Goal: Task Accomplishment & Management: Use online tool/utility

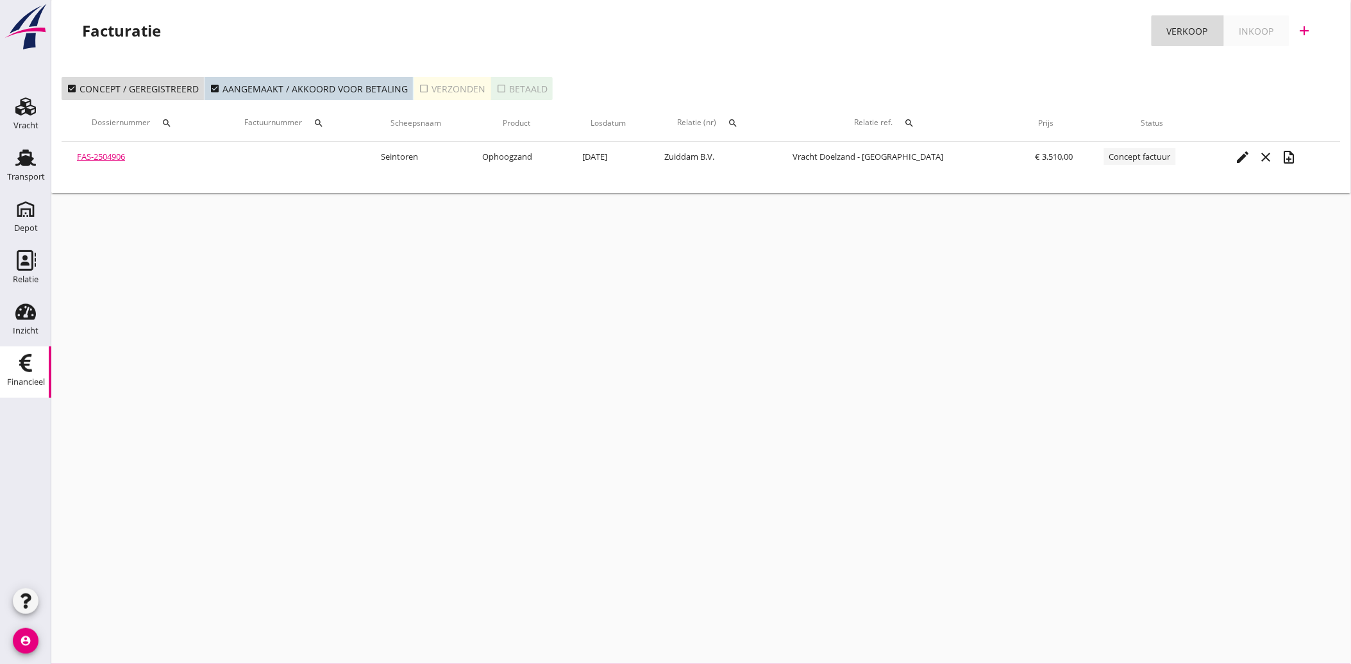
click at [26, 378] on div "Financieel" at bounding box center [26, 382] width 38 height 8
click at [16, 170] on div "Transport" at bounding box center [26, 177] width 38 height 18
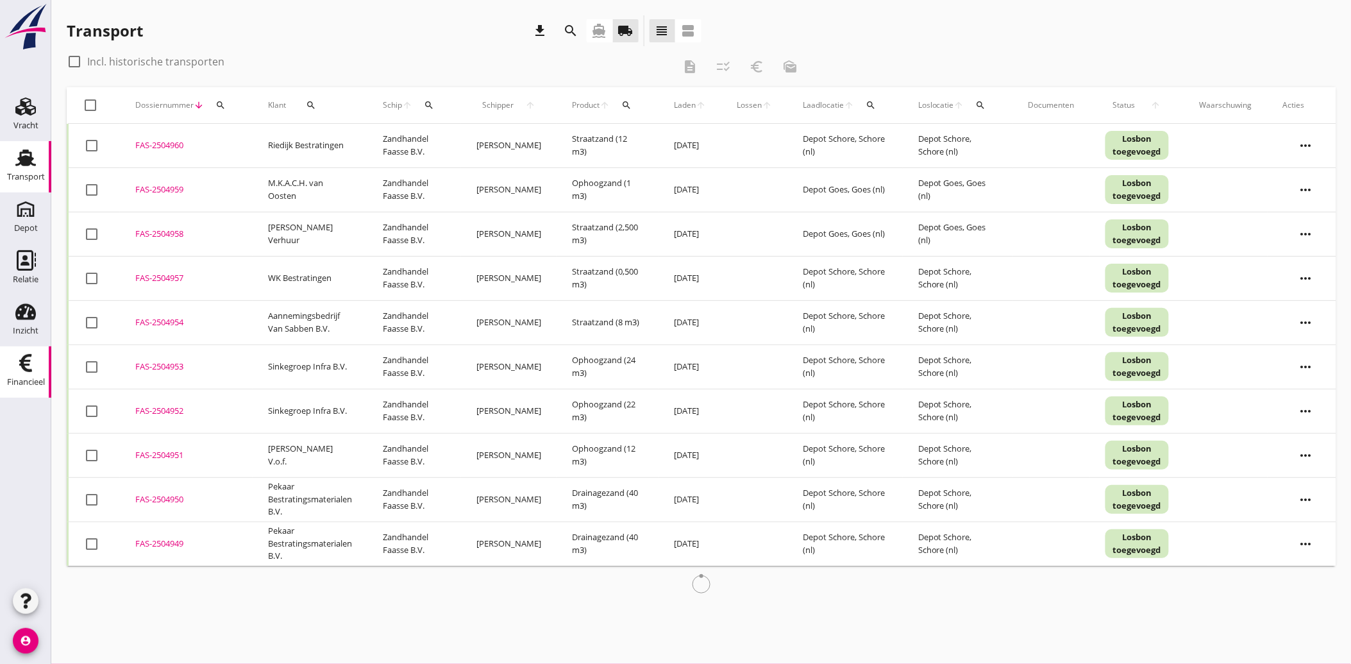
click at [21, 373] on div "Financieel" at bounding box center [26, 382] width 38 height 18
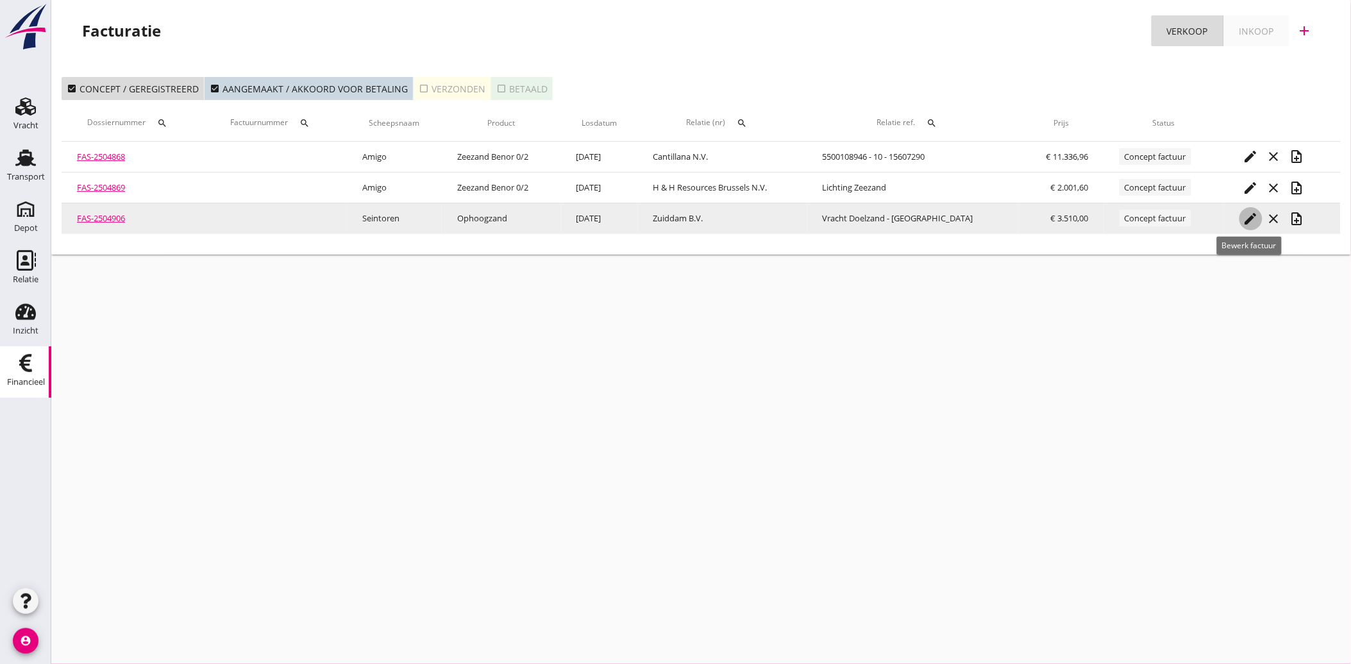
click at [1246, 218] on icon "edit" at bounding box center [1250, 218] width 15 height 15
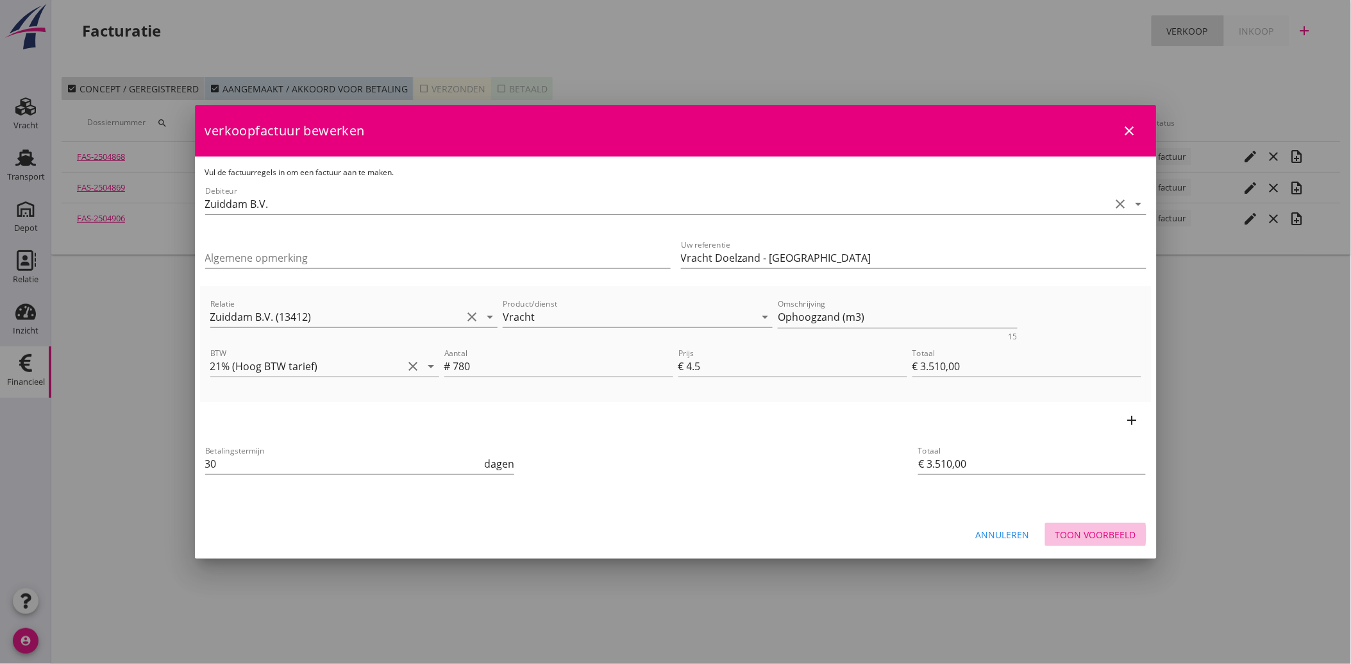
click at [1097, 529] on div "Toon voorbeeld" at bounding box center [1095, 534] width 81 height 13
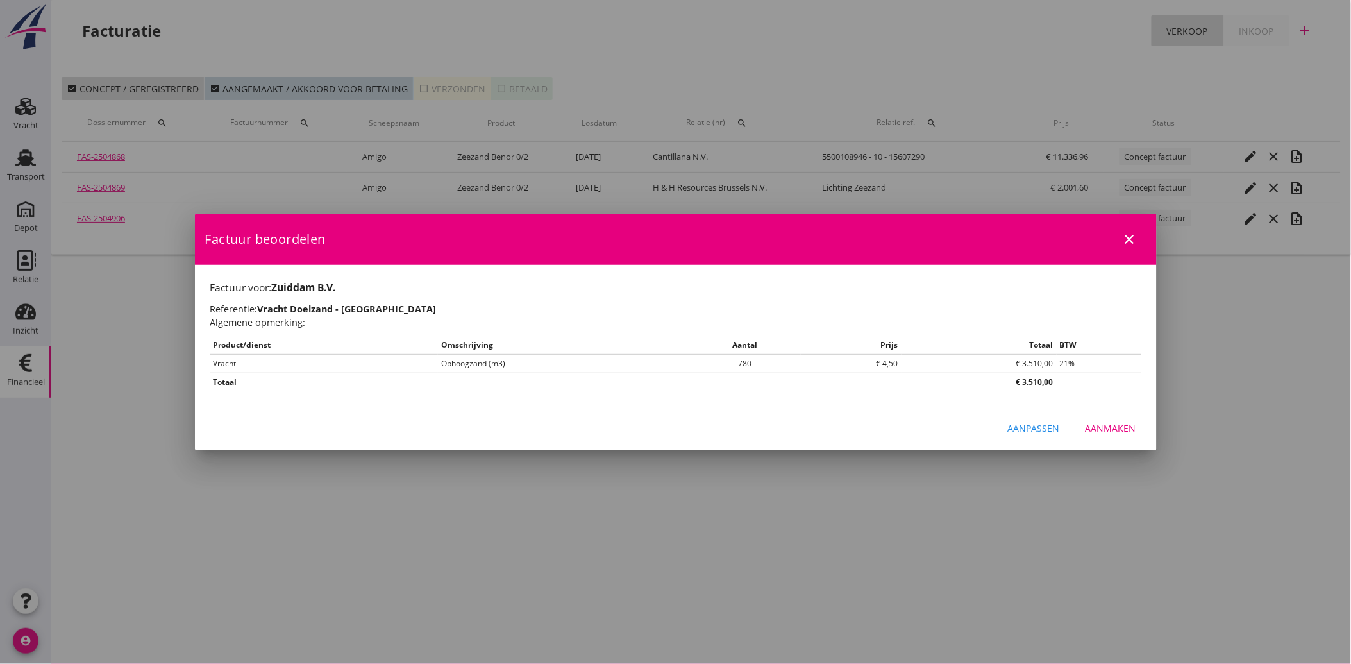
click at [1128, 428] on div "Aanmaken" at bounding box center [1110, 427] width 51 height 13
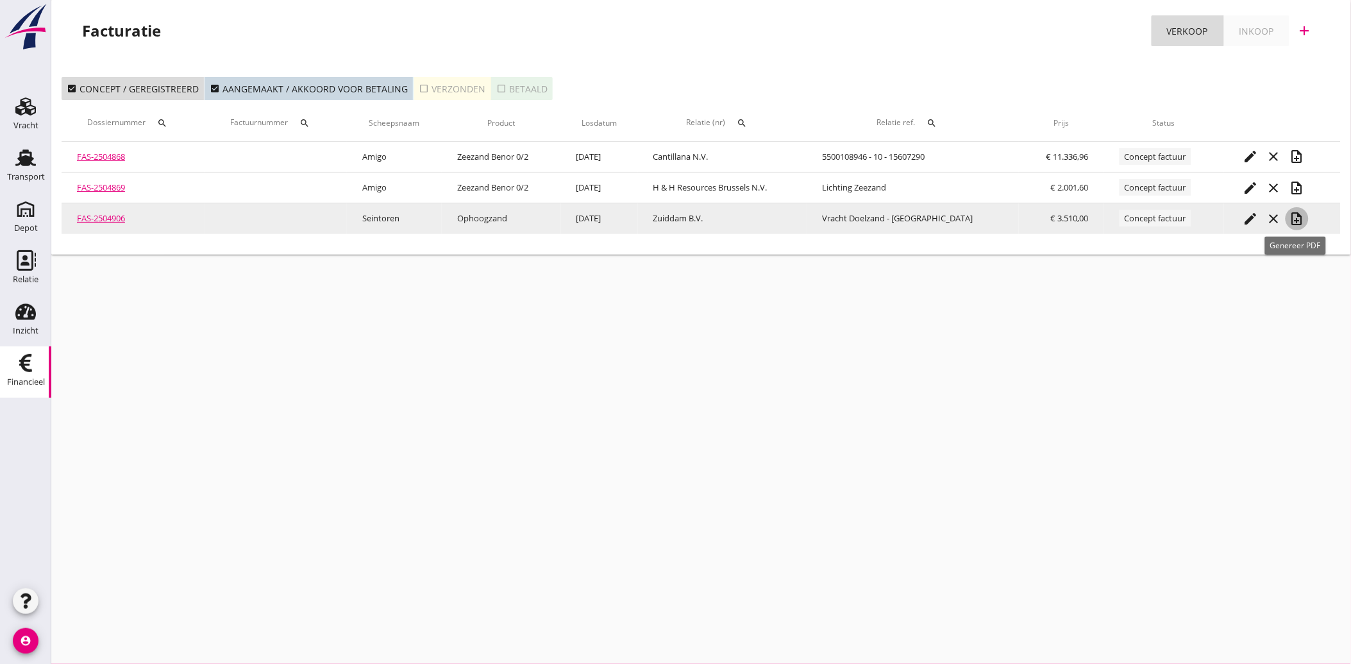
click at [1294, 216] on icon "note_add" at bounding box center [1296, 218] width 15 height 15
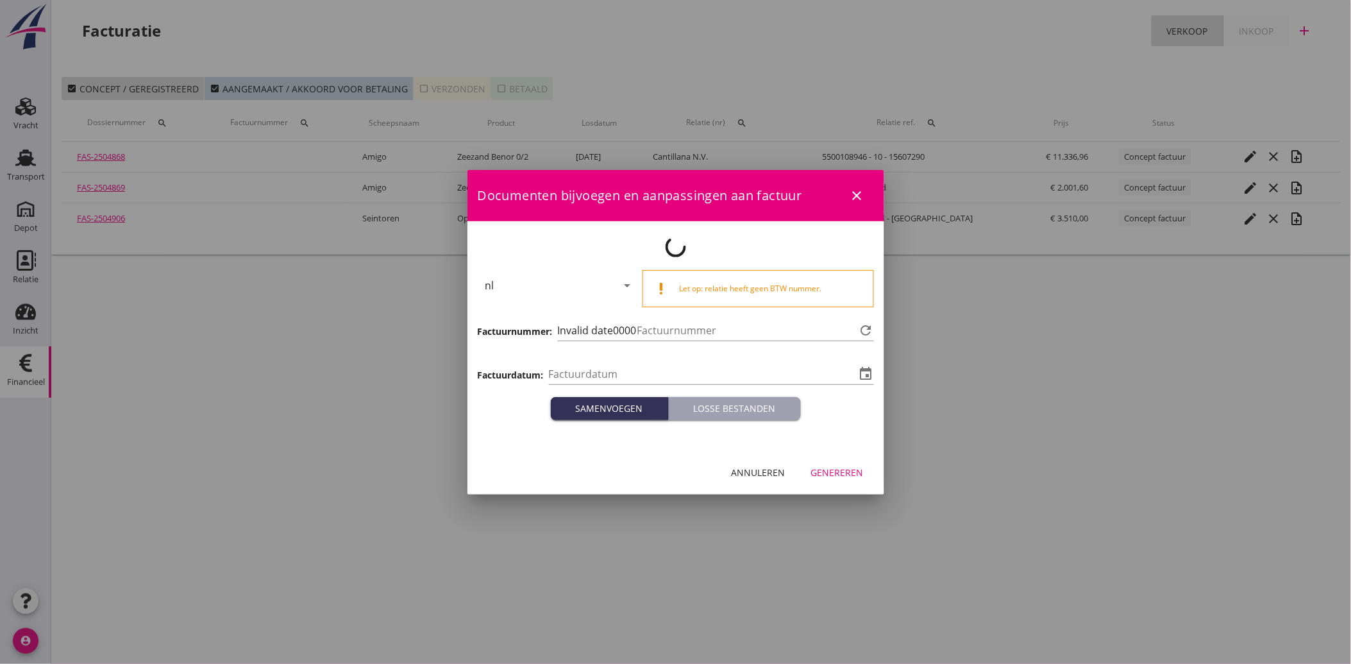
type input "[DATE]"
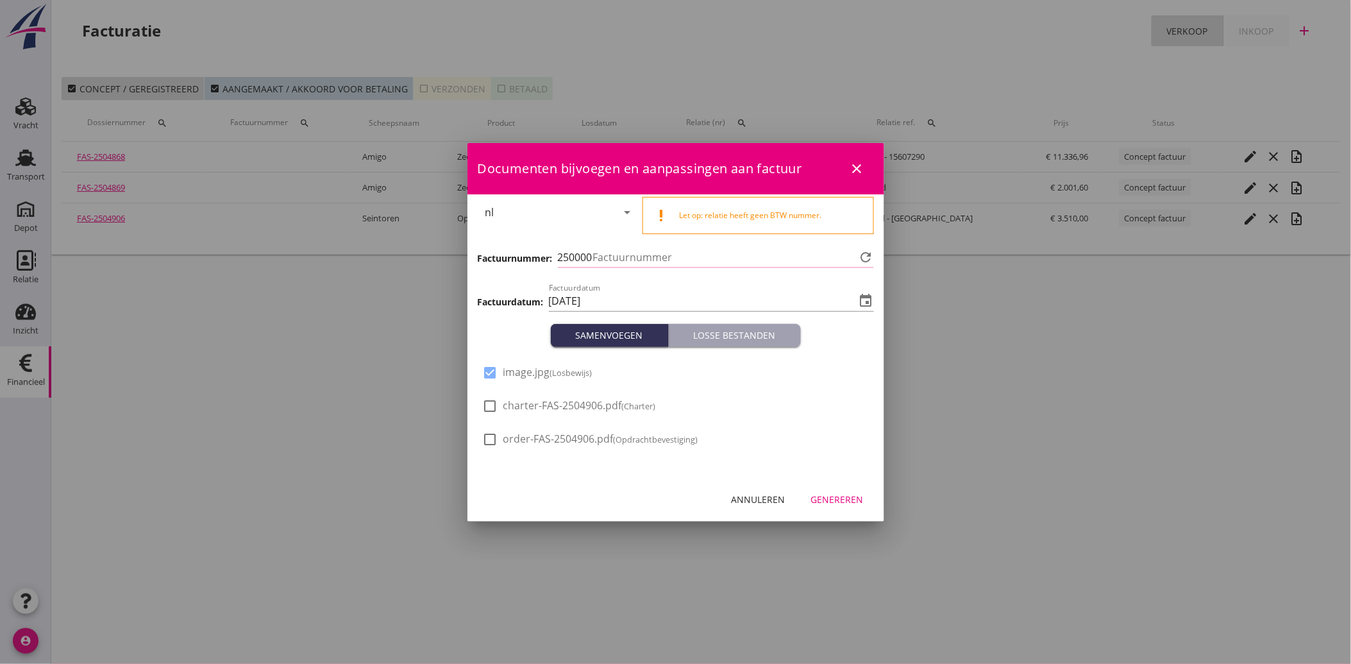
type input "3494"
click at [848, 497] on div "Genereren" at bounding box center [837, 498] width 53 height 13
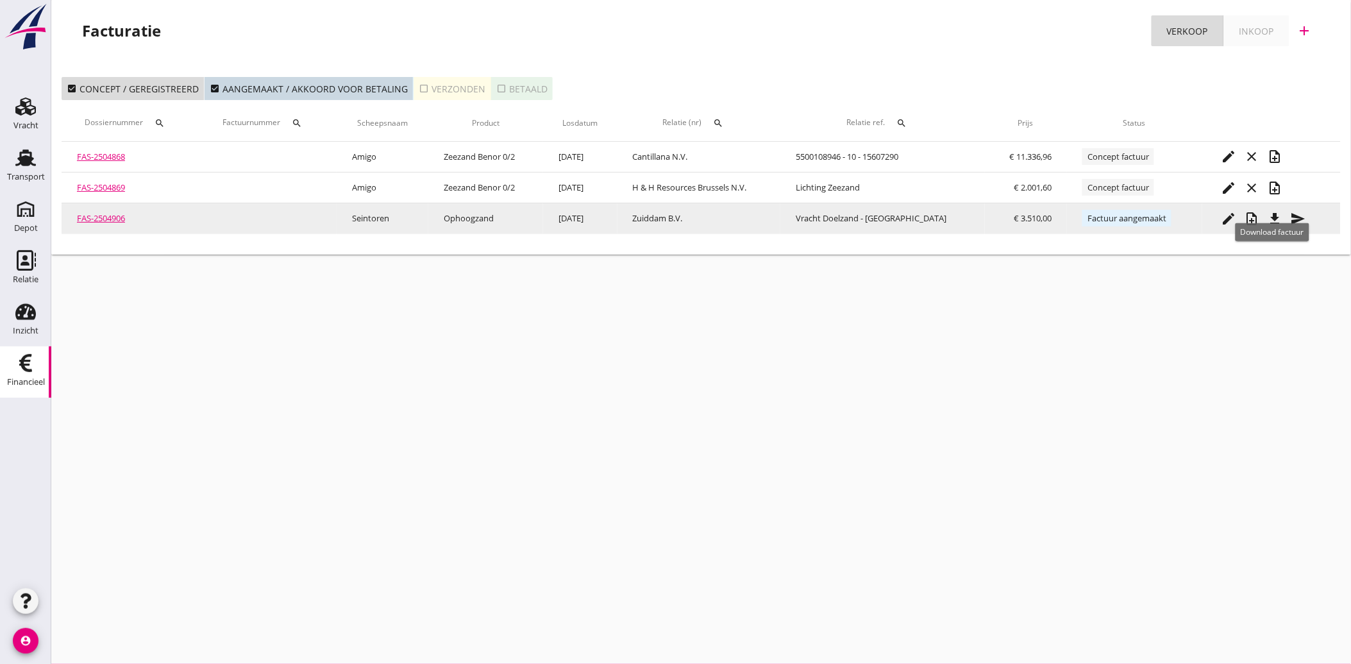
click at [1273, 218] on icon "file_download" at bounding box center [1275, 218] width 15 height 15
click at [1294, 214] on icon "send" at bounding box center [1298, 218] width 15 height 15
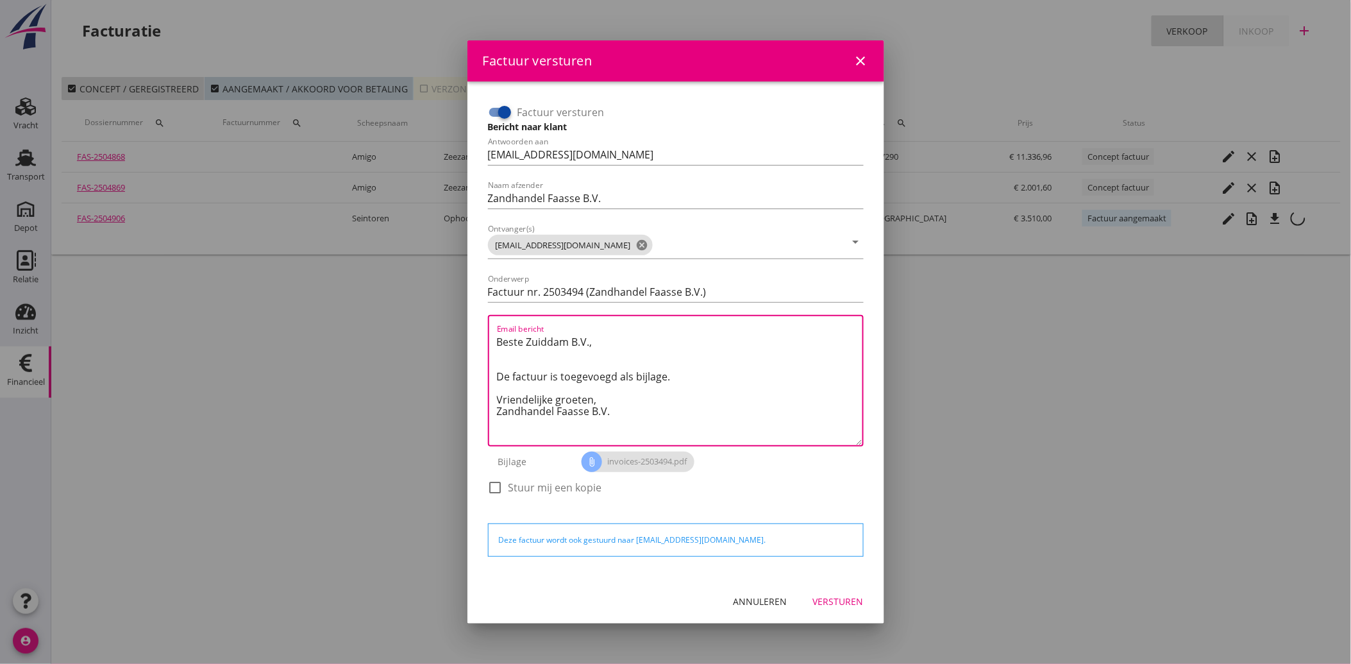
drag, startPoint x: 612, startPoint y: 409, endPoint x: 491, endPoint y: 340, distance: 139.6
click at [491, 340] on div "Email bericht Beste Zuiddam B.V., De factuur is toegevoegd als bijlage. Vriende…" at bounding box center [676, 380] width 376 height 131
paste textarea "Geachte heer/mevrouw, Hierbij zenden wij u onze factuur i.v.m. de door ons aan …"
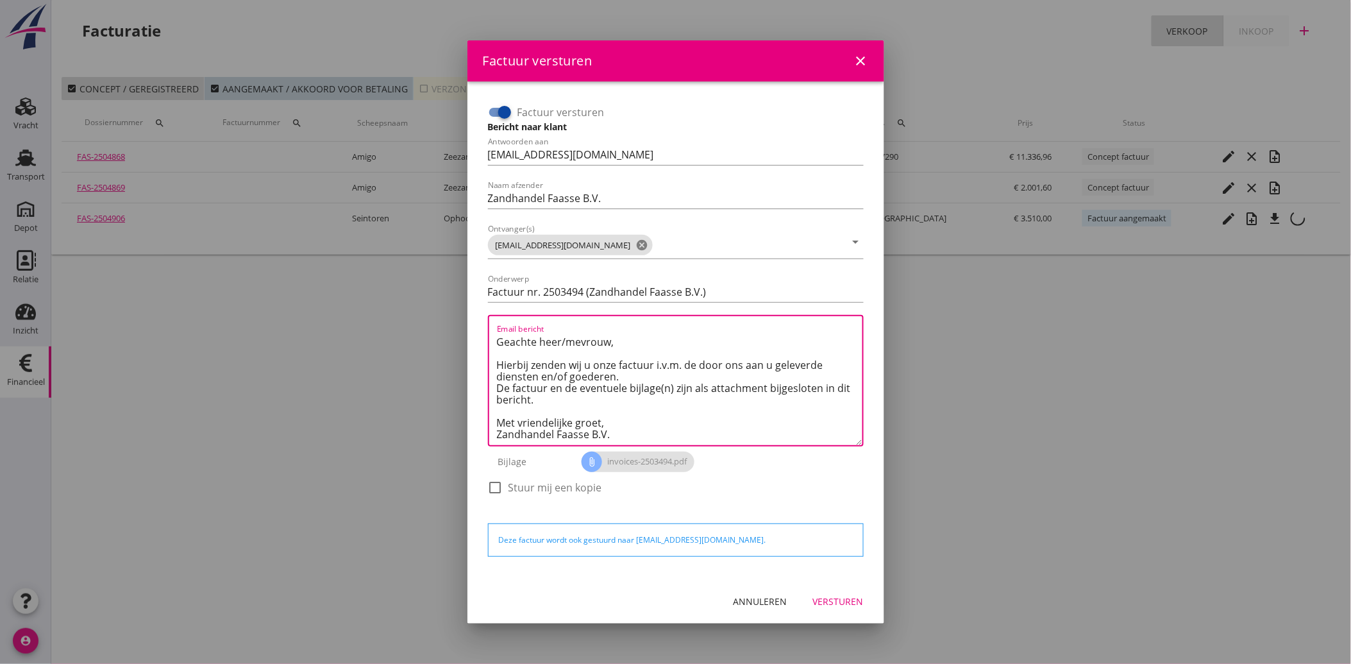
scroll to position [8, 0]
type textarea "Geachte heer/mevrouw, Hierbij zenden wij u onze factuur i.v.m. de door ons aan …"
click at [846, 596] on div "Versturen" at bounding box center [838, 600] width 51 height 13
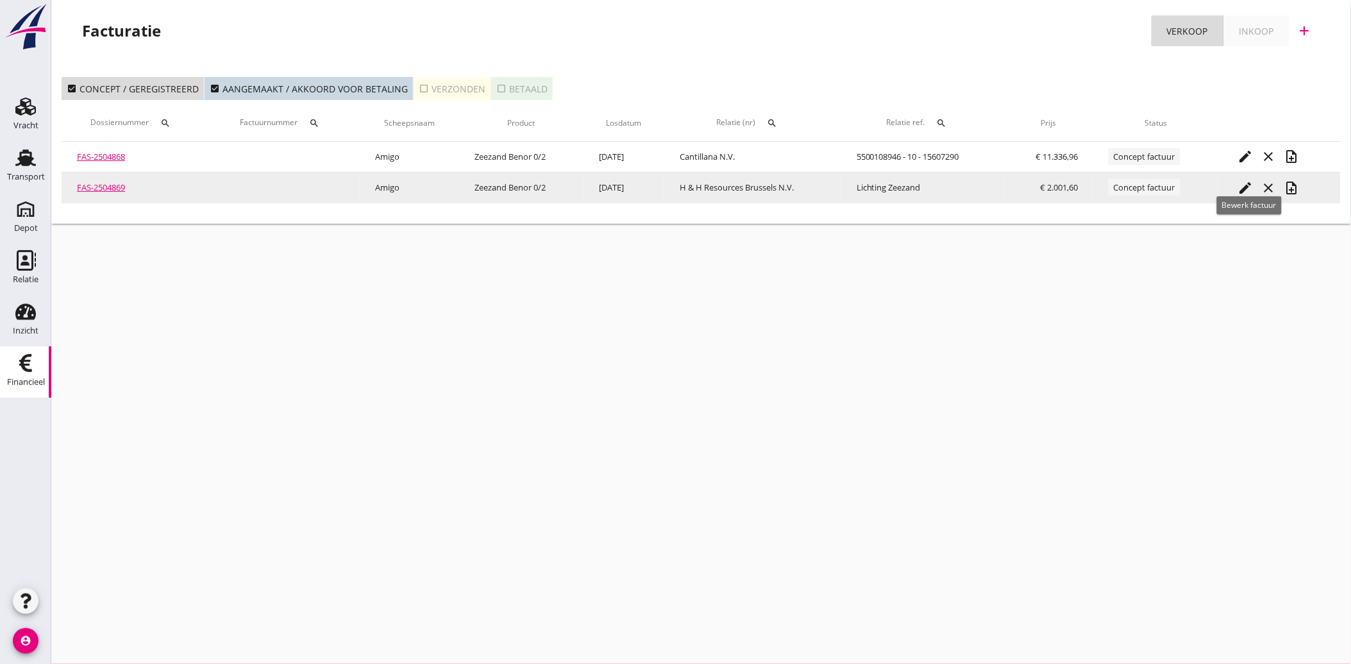
click at [1248, 184] on icon "edit" at bounding box center [1244, 187] width 15 height 15
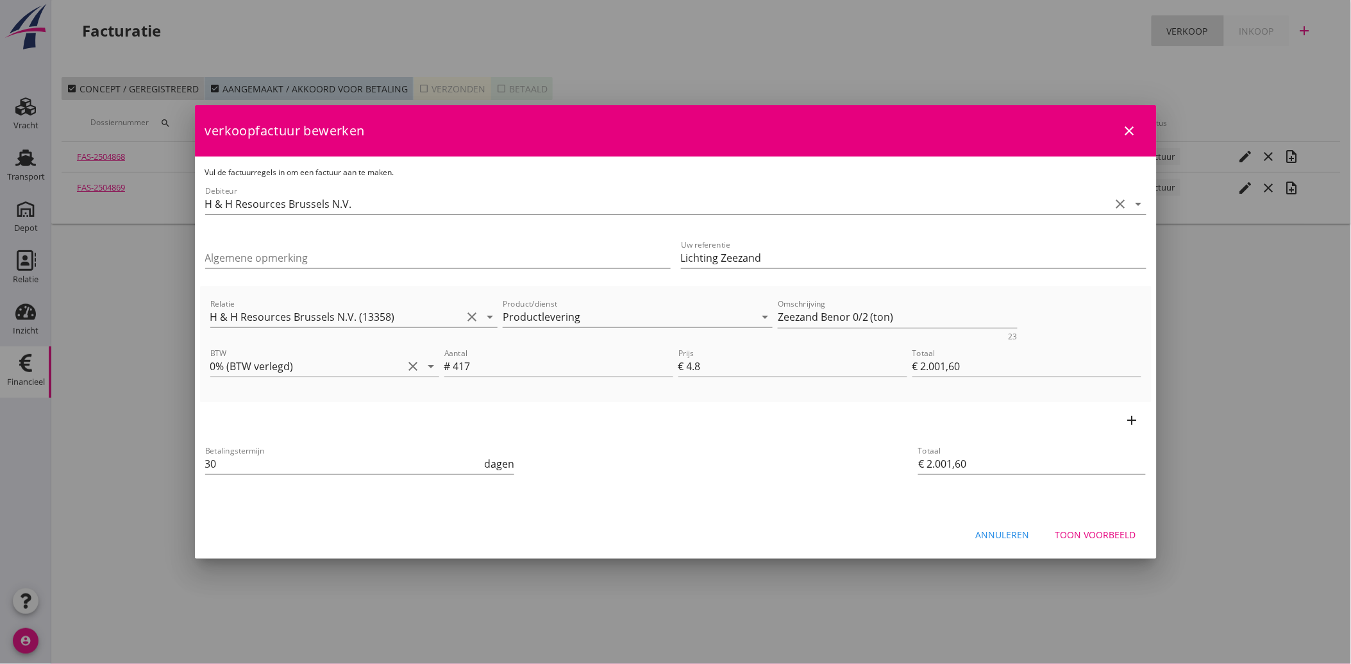
click at [1082, 533] on div "Toon voorbeeld" at bounding box center [1095, 534] width 81 height 13
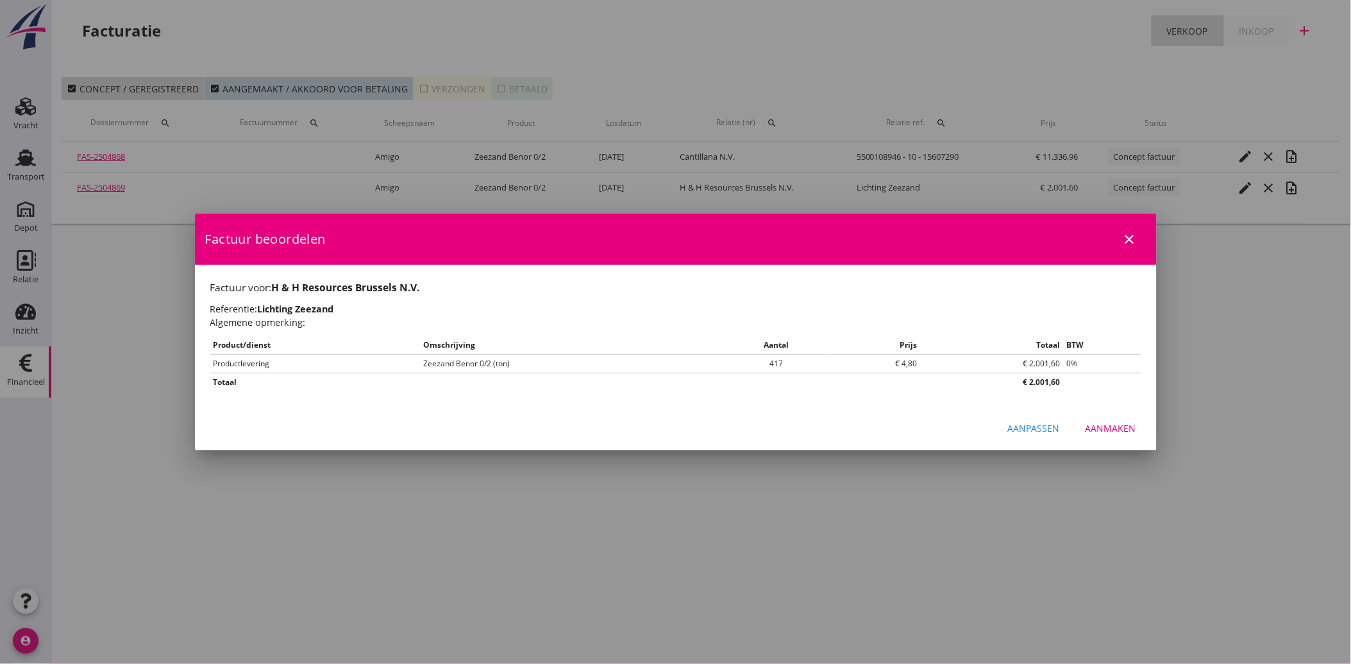
click at [1127, 421] on div "Aanmaken" at bounding box center [1110, 427] width 51 height 13
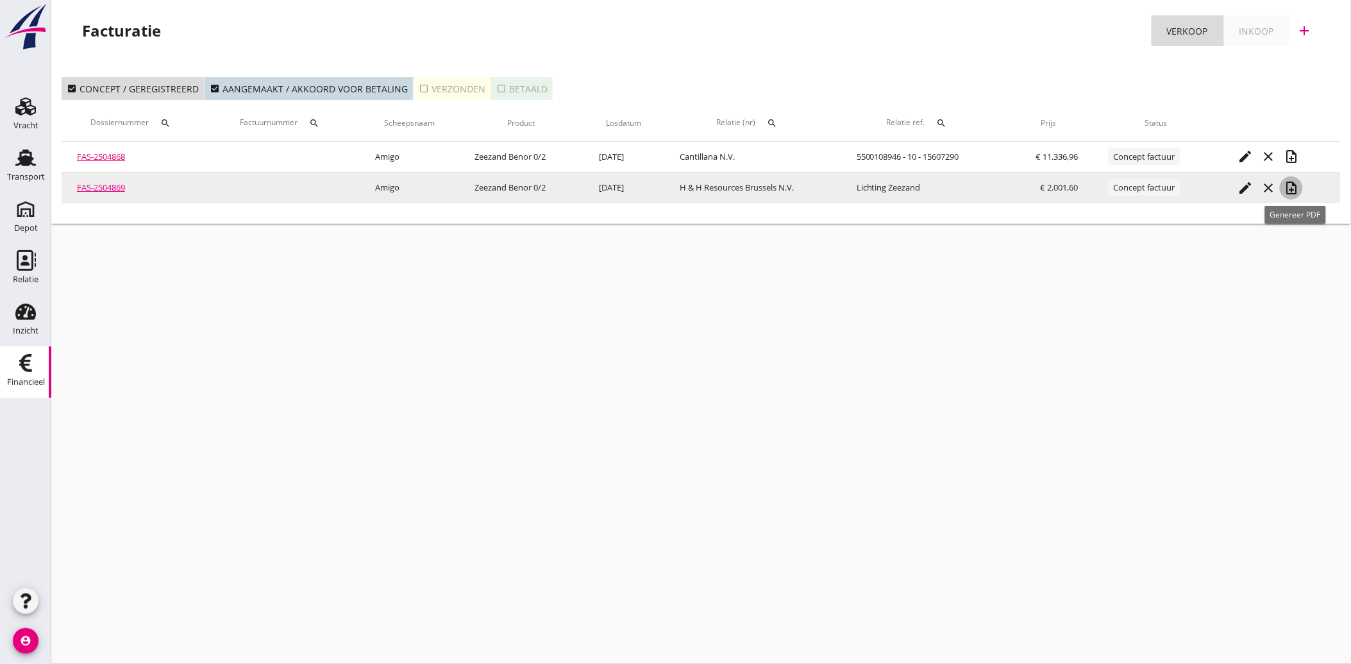
click at [1291, 189] on icon "note_add" at bounding box center [1291, 187] width 15 height 15
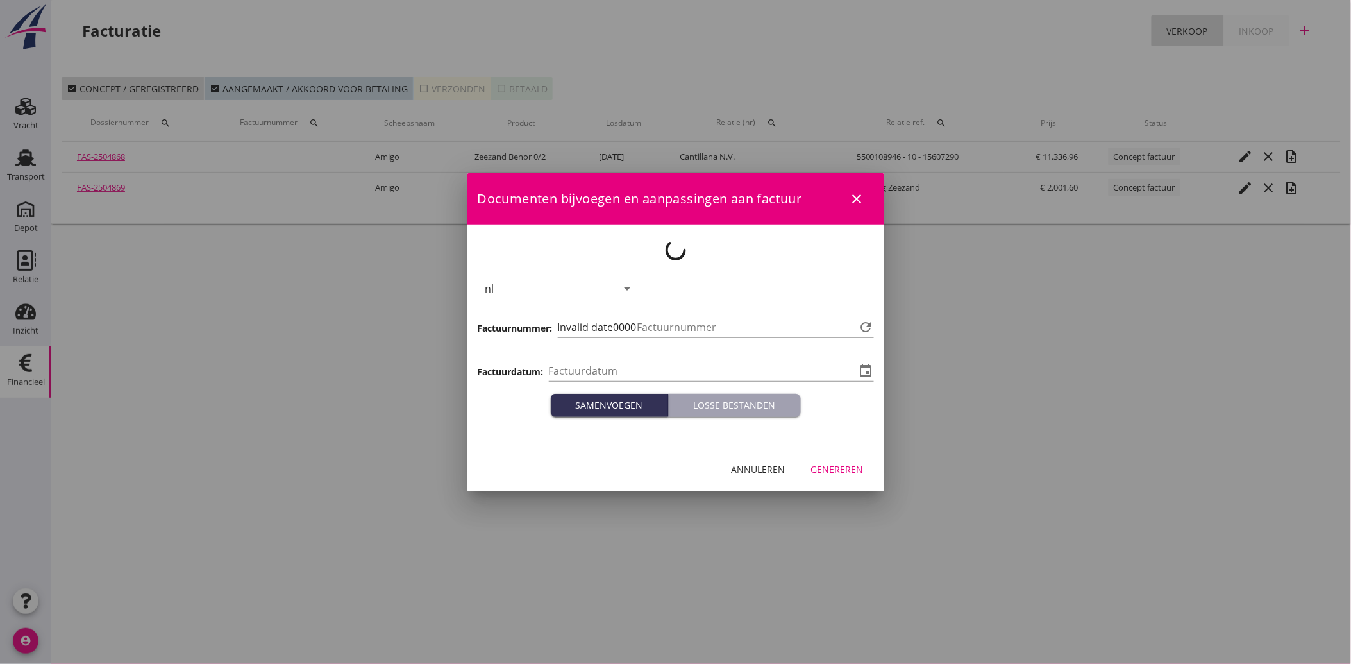
type input "[DATE]"
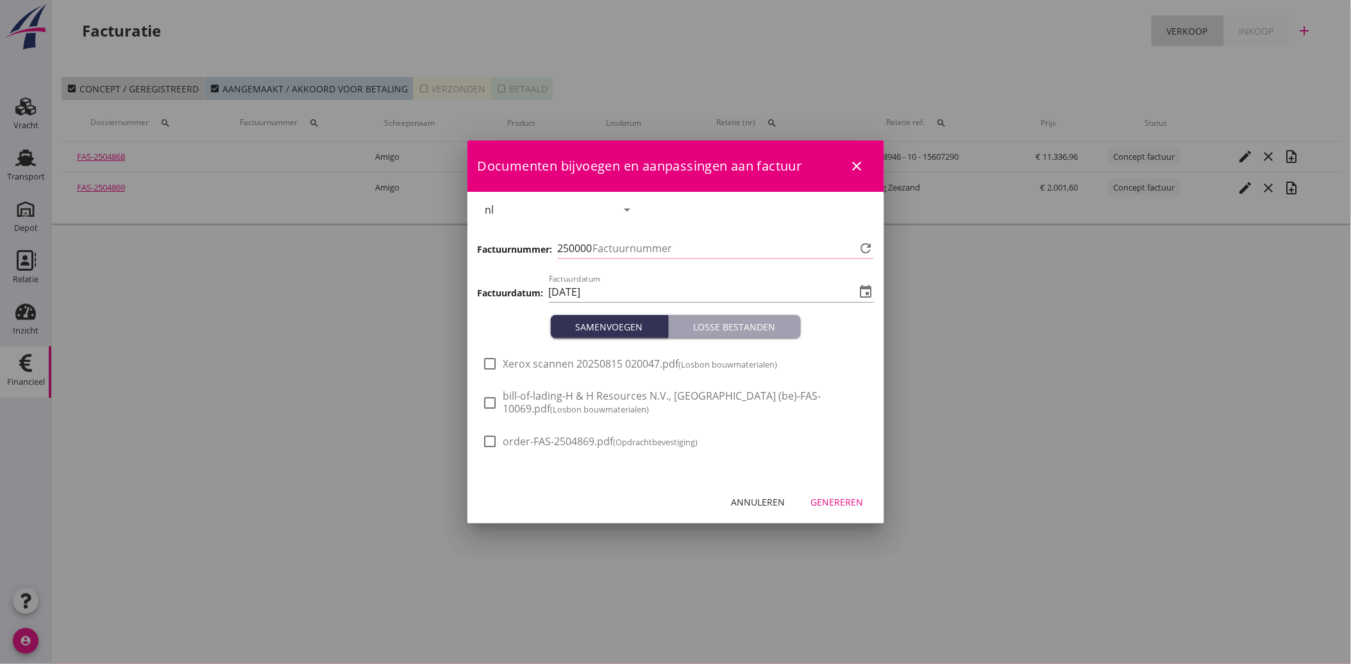
type input "3495"
click at [492, 370] on div at bounding box center [491, 364] width 22 height 22
checkbox input "true"
click at [831, 503] on div "Genereren" at bounding box center [837, 501] width 53 height 13
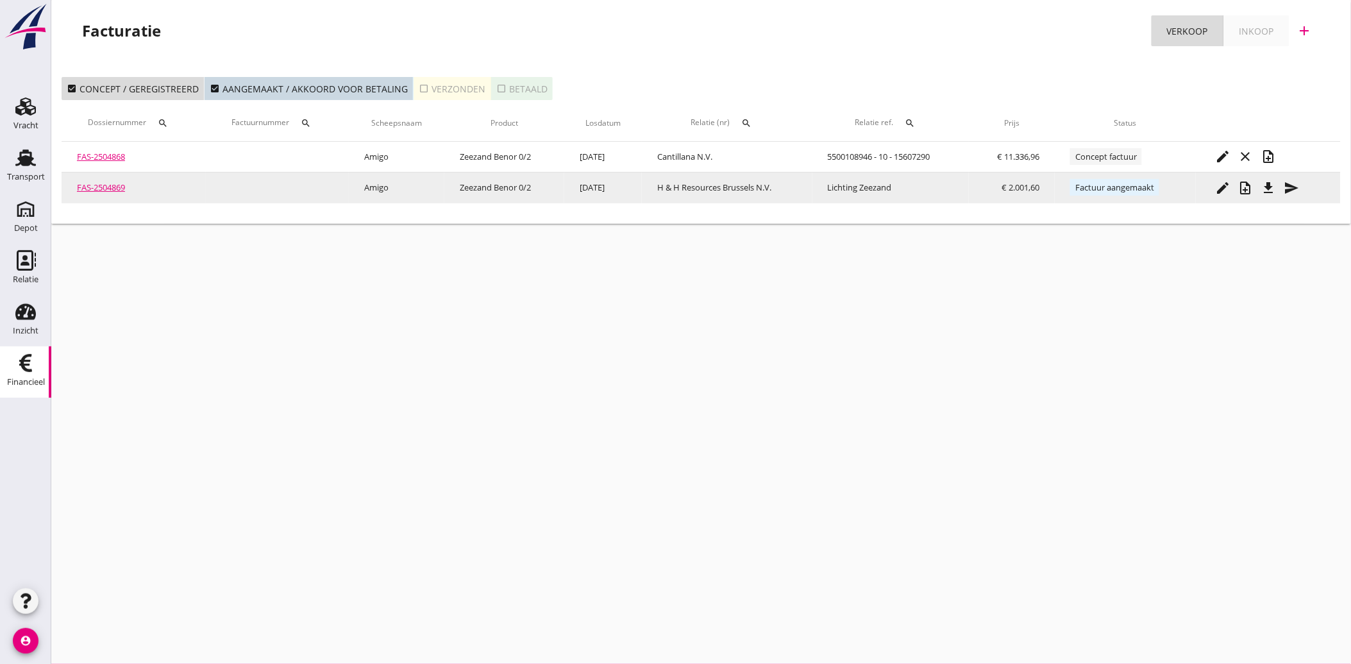
click at [1275, 187] on icon "file_download" at bounding box center [1268, 187] width 15 height 15
click at [1293, 188] on icon "send" at bounding box center [1291, 187] width 15 height 15
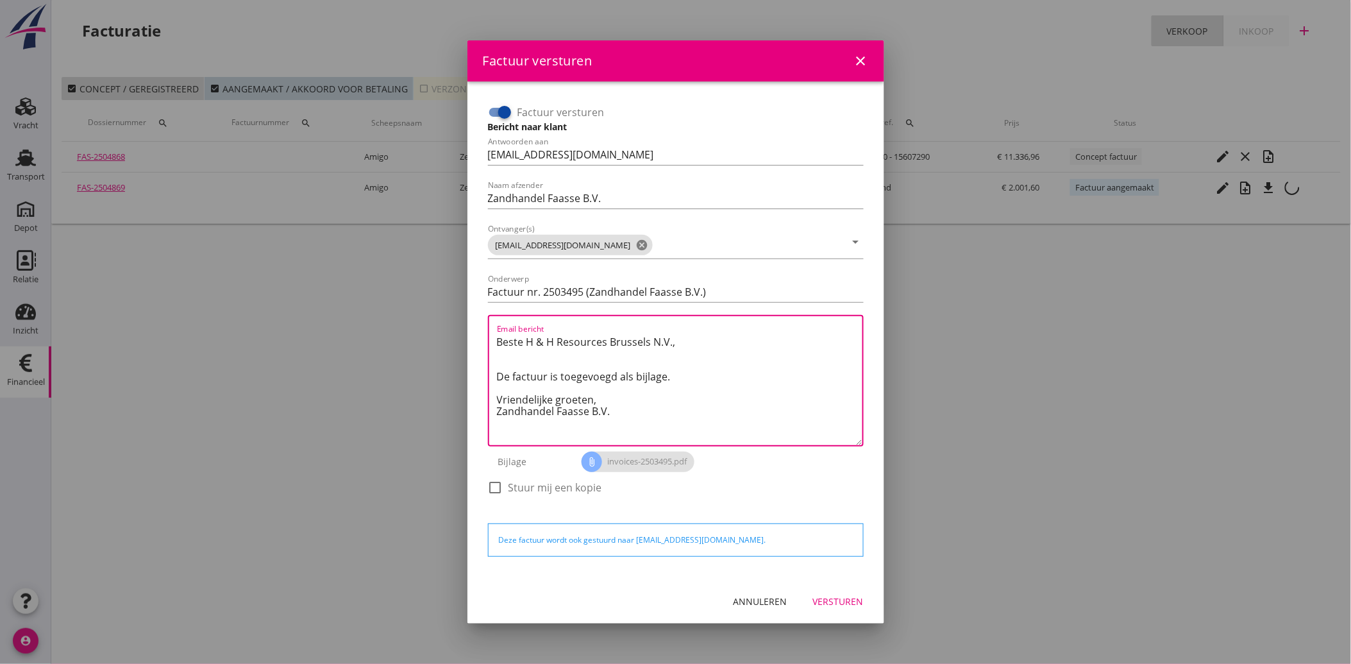
drag, startPoint x: 619, startPoint y: 412, endPoint x: 499, endPoint y: 337, distance: 142.3
click at [499, 337] on textarea "Beste H & H Resources Brussels N.V., De factuur is toegevoegd als bijlage. Vrie…" at bounding box center [679, 387] width 365 height 113
paste textarea "Geachte heer/mevrouw, Hierbij zenden wij u onze factuur i.v.m. de door ons aan …"
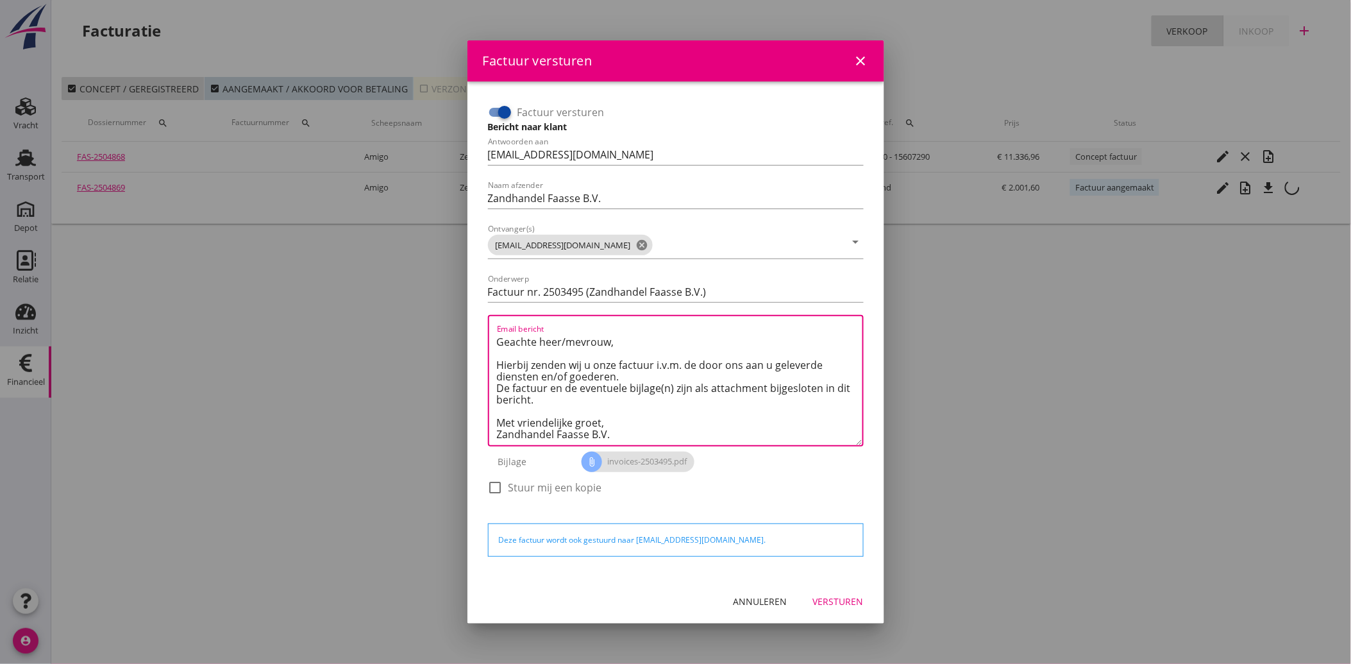
type textarea "Geachte heer/mevrouw, Hierbij zenden wij u onze factuur i.v.m. de door ons aan …"
click at [827, 587] on div "Annuleren Versturen" at bounding box center [675, 602] width 417 height 44
click at [830, 592] on button "Versturen" at bounding box center [838, 601] width 71 height 23
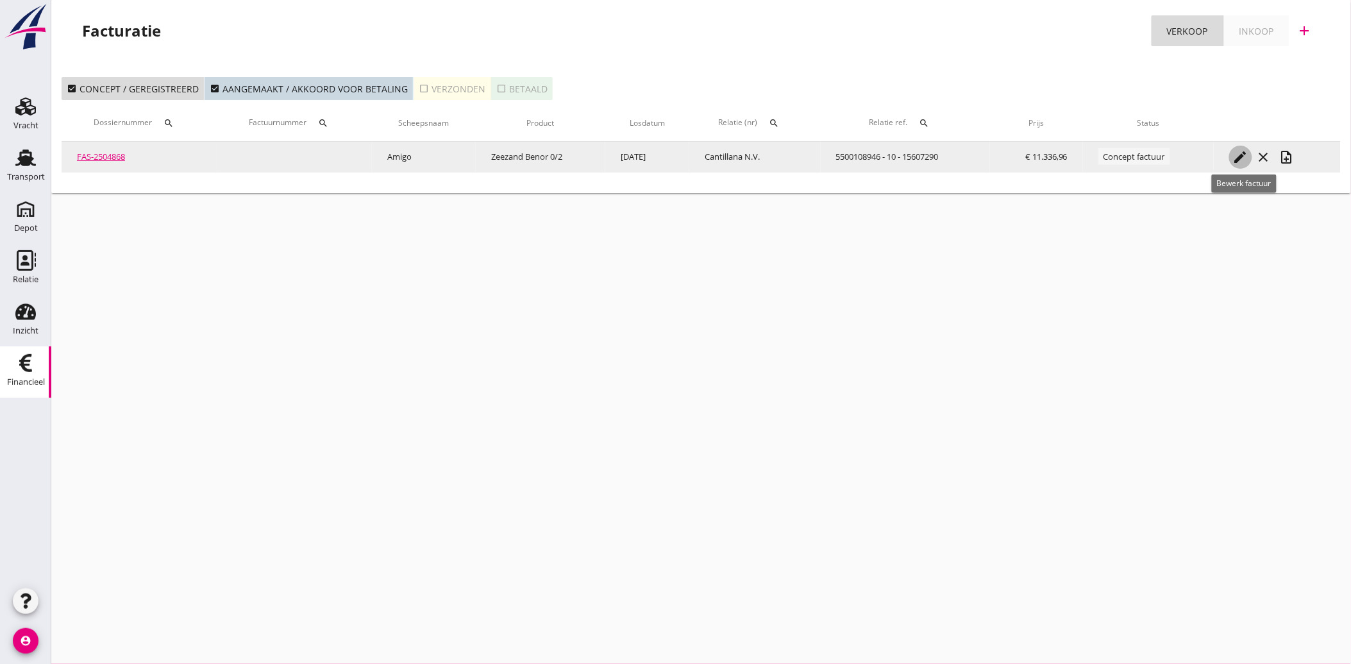
click at [1239, 155] on icon "edit" at bounding box center [1240, 156] width 15 height 15
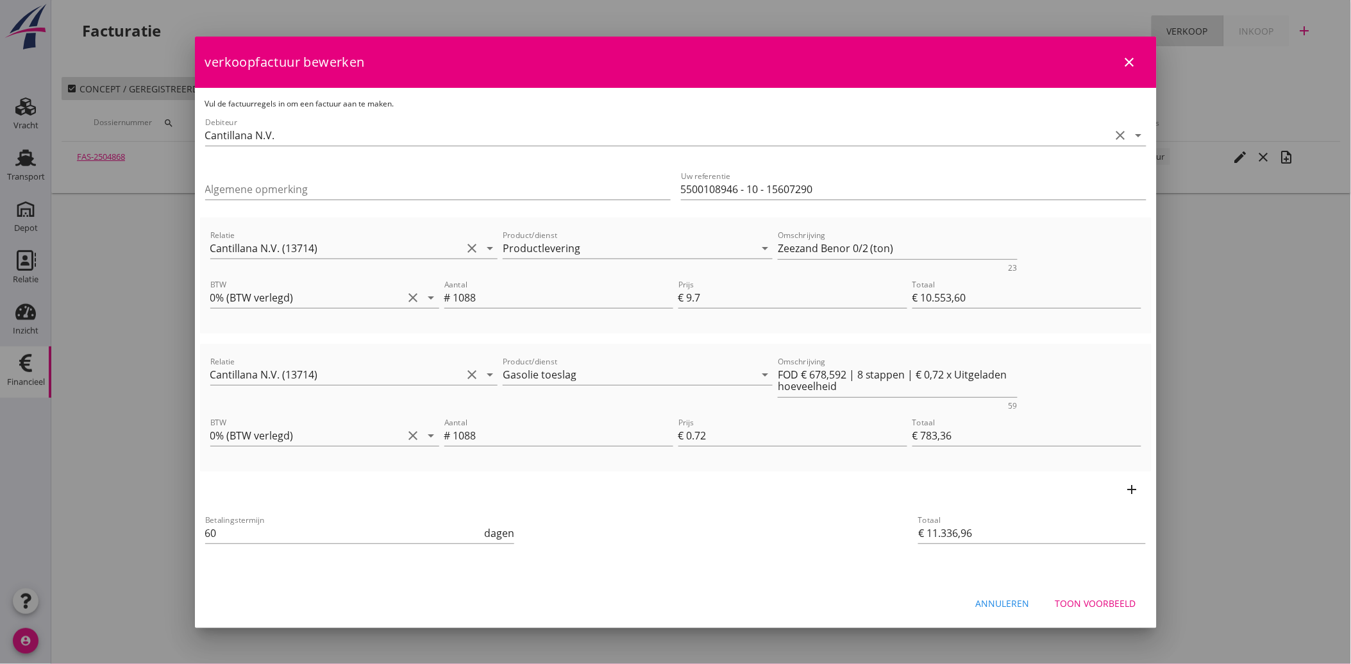
click at [1125, 605] on div "Toon voorbeeld" at bounding box center [1095, 602] width 81 height 13
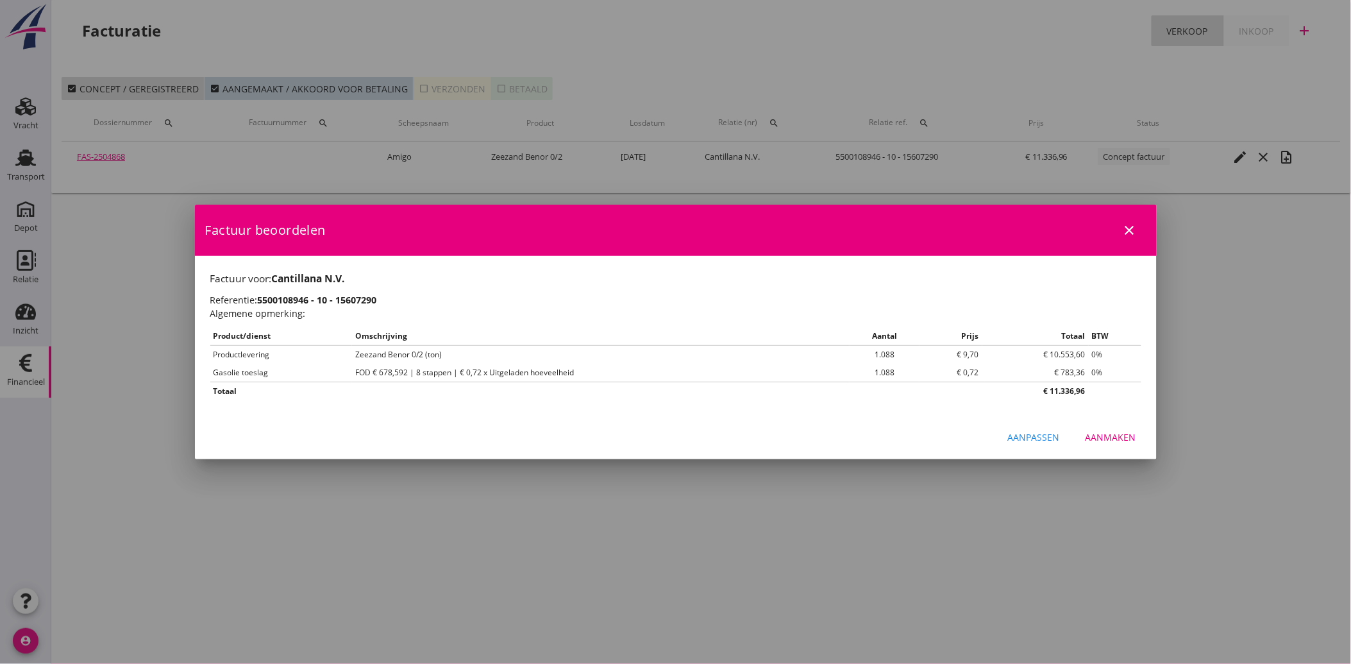
click at [1110, 428] on button "Aanmaken" at bounding box center [1110, 437] width 71 height 23
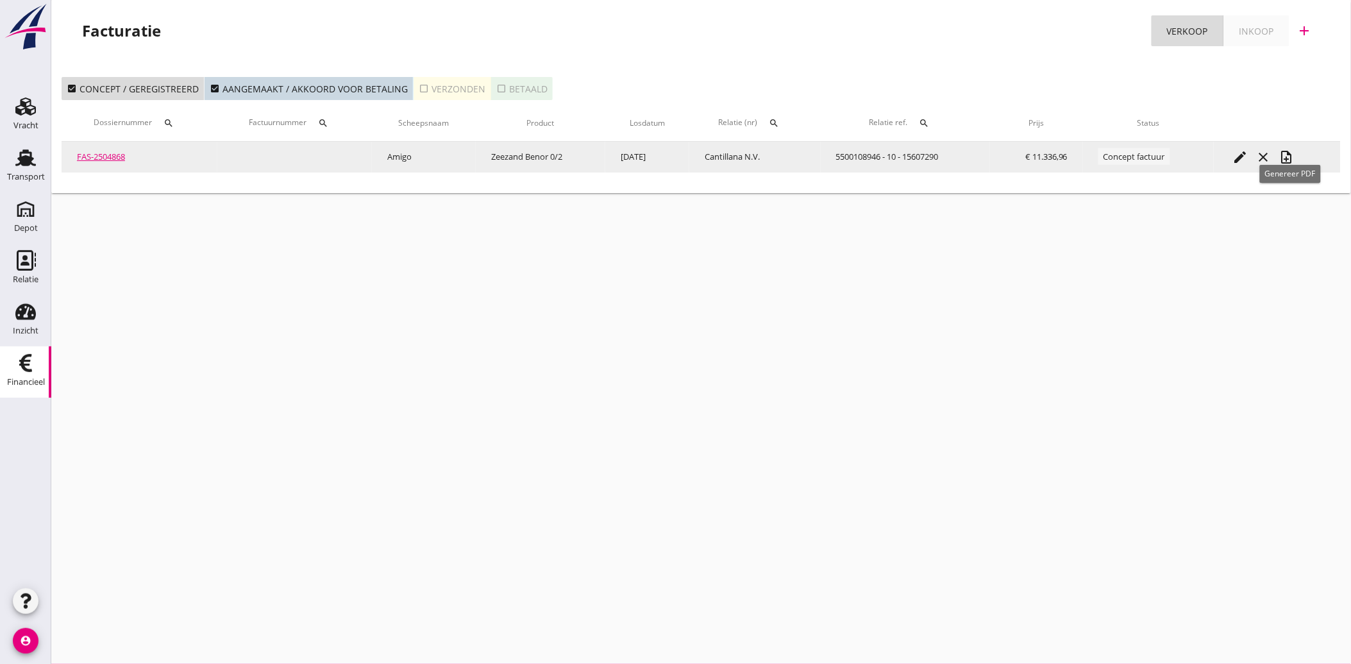
click at [1294, 153] on icon "note_add" at bounding box center [1286, 156] width 15 height 15
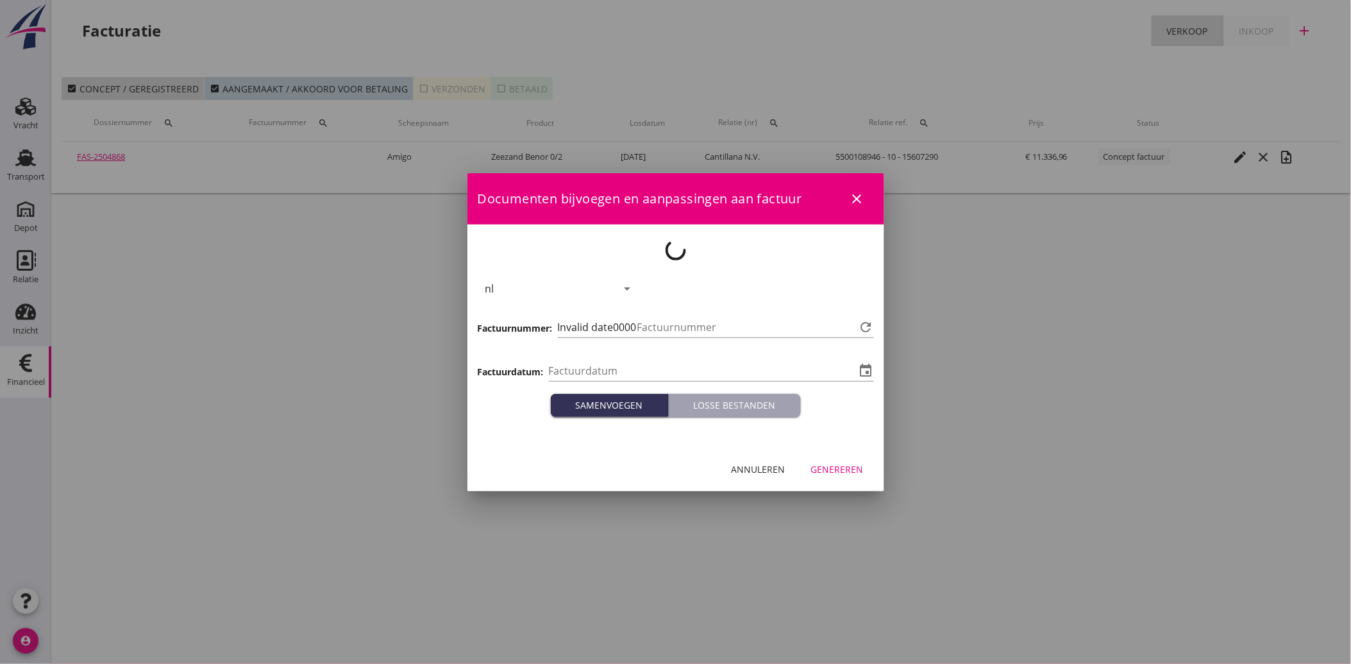
type input "[DATE]"
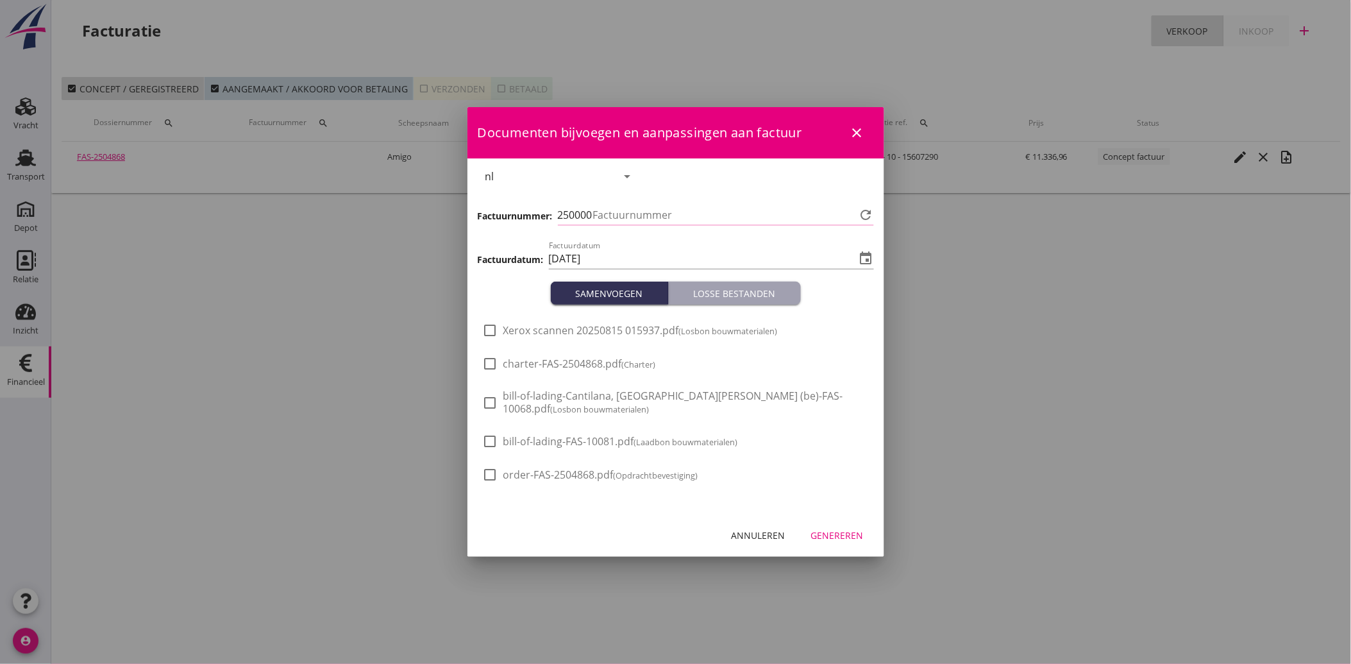
type input "3496"
click at [539, 332] on span "Xerox scannen 20250815 015937.pdf (Losbon bouwmaterialen)" at bounding box center [640, 330] width 274 height 13
checkbox input "true"
click at [840, 532] on div "Genereren" at bounding box center [837, 534] width 53 height 13
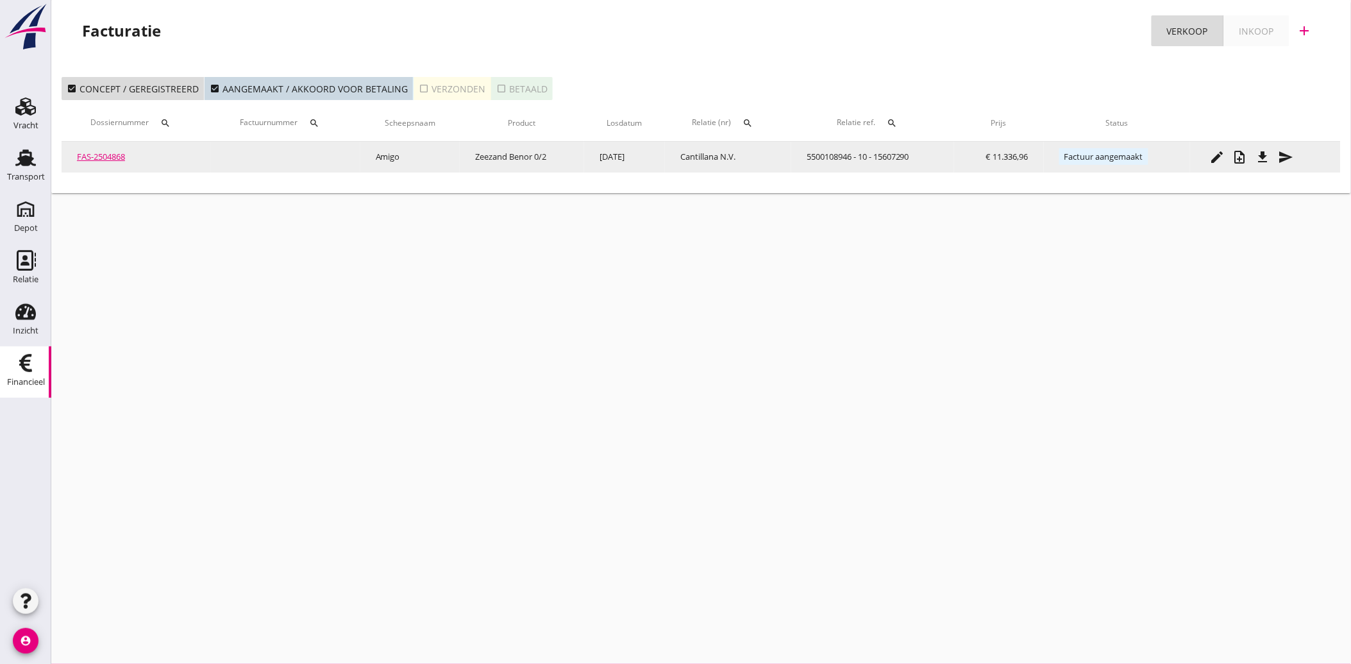
click at [1268, 152] on icon "file_download" at bounding box center [1262, 156] width 15 height 15
click at [1293, 149] on icon "send" at bounding box center [1285, 156] width 15 height 15
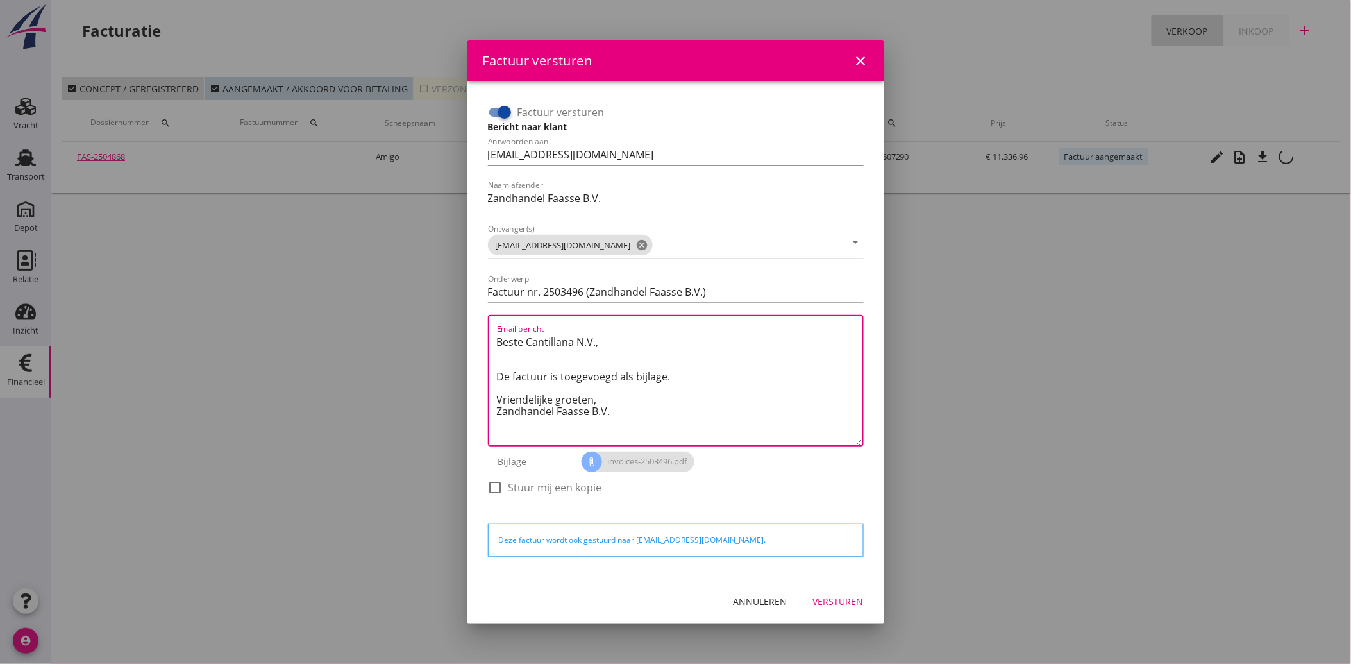
drag, startPoint x: 627, startPoint y: 418, endPoint x: 485, endPoint y: 335, distance: 164.4
click at [485, 335] on div "Factuur versturen Bericht naar klant Antwoorden aan [EMAIL_ADDRESS][DOMAIN_NAME…" at bounding box center [676, 306] width 386 height 418
paste textarea "Geachte heer/mevrouw, Hierbij zenden wij u onze factuur i.v.m. de door ons aan …"
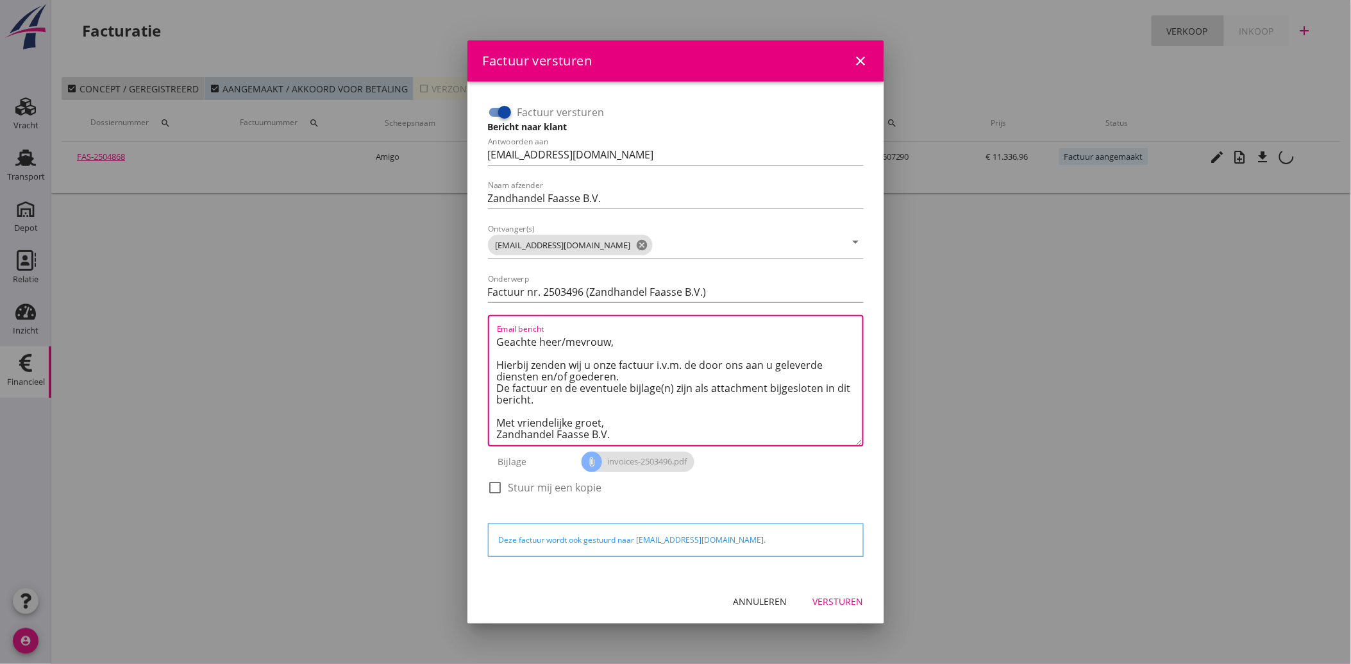
type textarea "Geachte heer/mevrouw, Hierbij zenden wij u onze factuur i.v.m. de door ons aan …"
click at [841, 603] on div "Versturen" at bounding box center [838, 600] width 51 height 13
